Goal: Find specific page/section: Find specific page/section

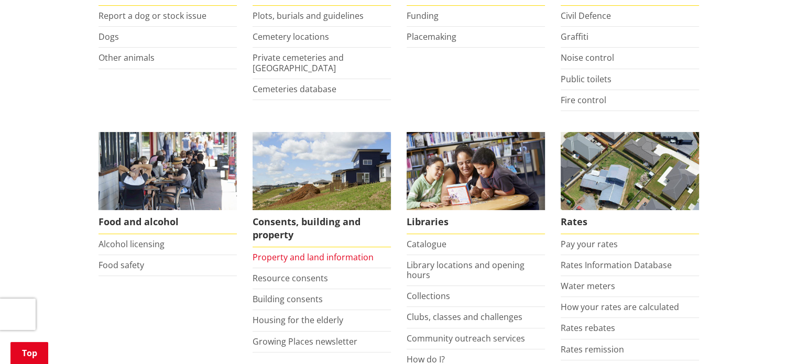
scroll to position [315, 0]
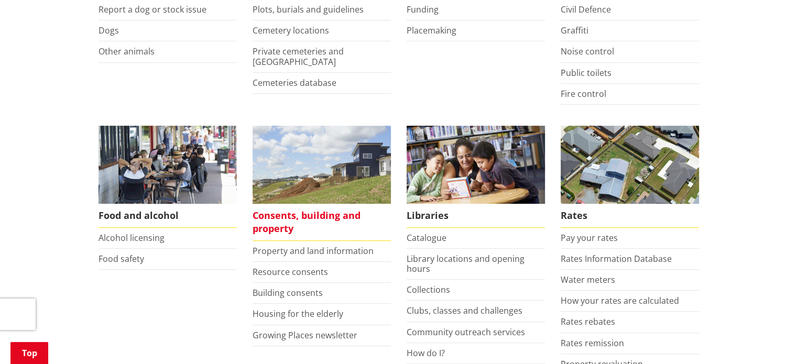
click at [283, 215] on span "Consents, building and property" at bounding box center [322, 222] width 138 height 37
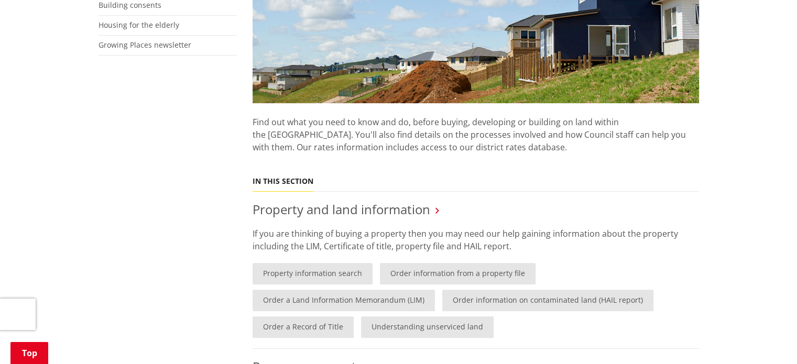
scroll to position [315, 0]
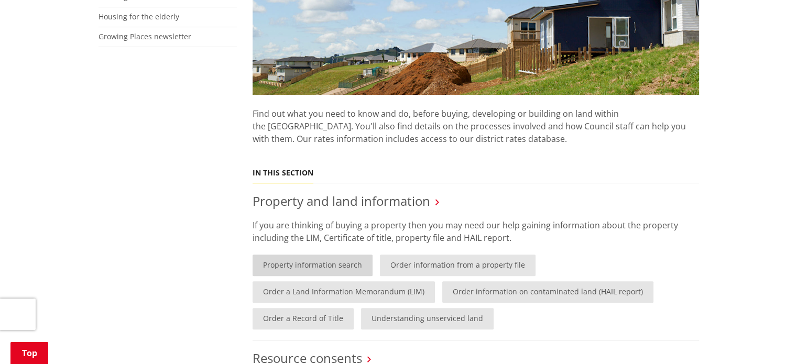
click at [301, 264] on link "Property information search" at bounding box center [313, 265] width 120 height 21
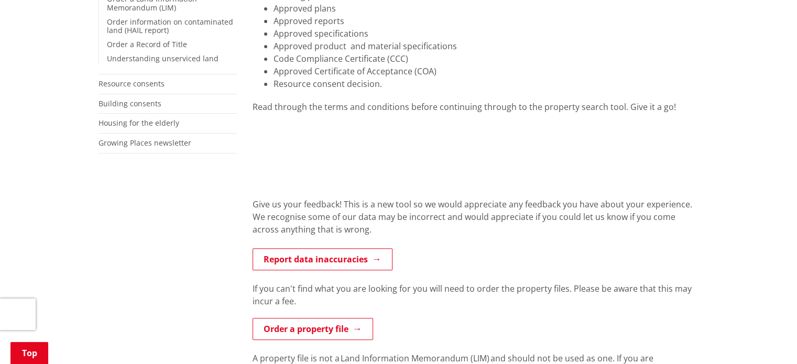
scroll to position [315, 0]
